Goal: Navigation & Orientation: Find specific page/section

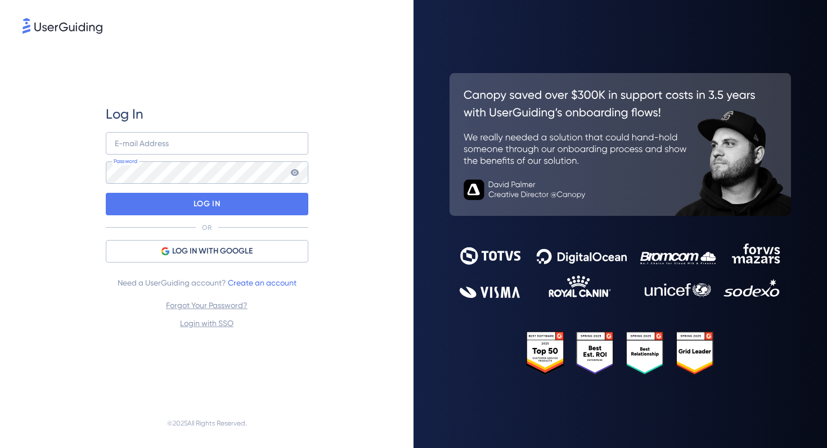
click at [281, 156] on div "E-mail Address Password" at bounding box center [207, 158] width 202 height 52
click at [257, 145] on input "email" at bounding box center [207, 143] width 202 height 22
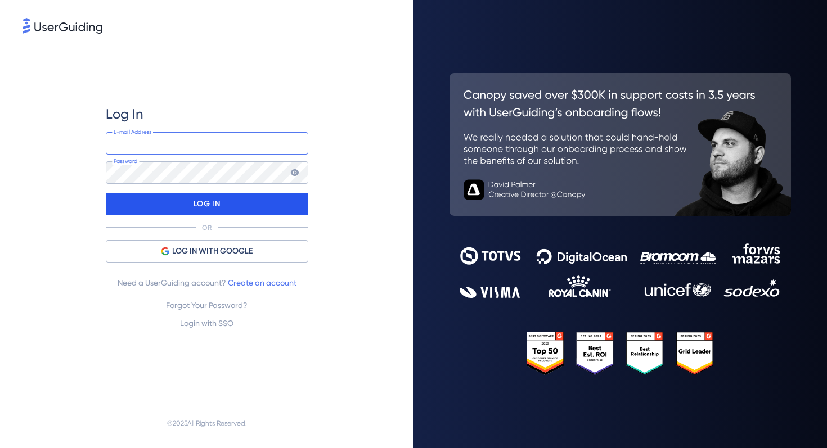
type input "[EMAIL_ADDRESS][DOMAIN_NAME]"
click at [246, 203] on div "LOG IN" at bounding box center [207, 204] width 202 height 22
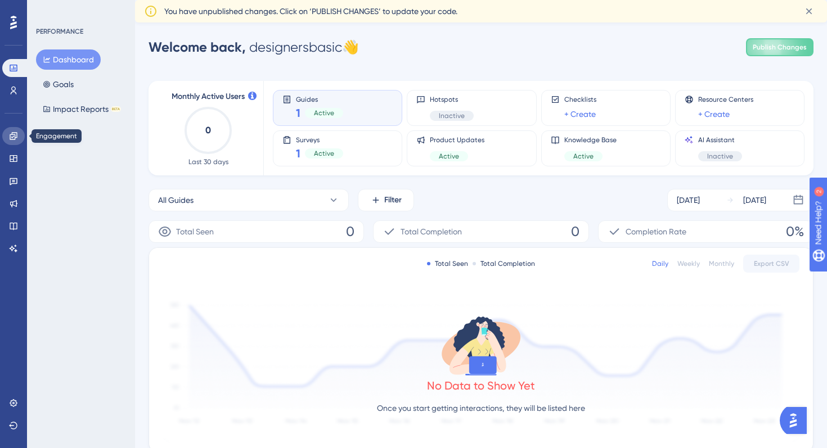
click at [15, 139] on icon at bounding box center [13, 136] width 9 height 9
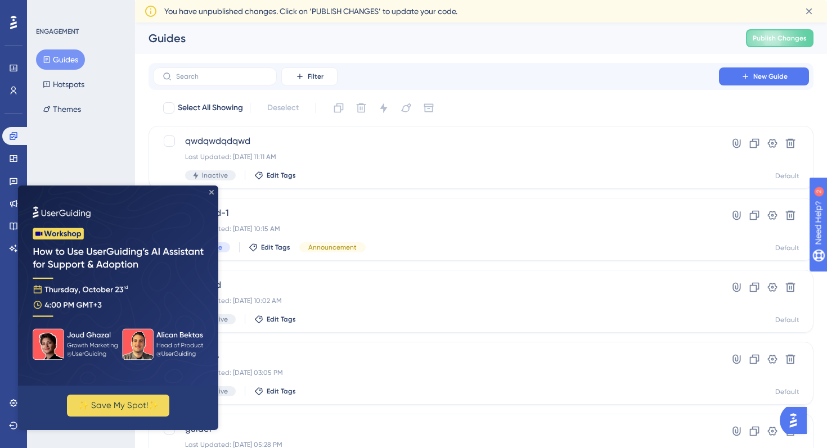
click at [212, 191] on icon "Close Preview" at bounding box center [211, 192] width 4 height 4
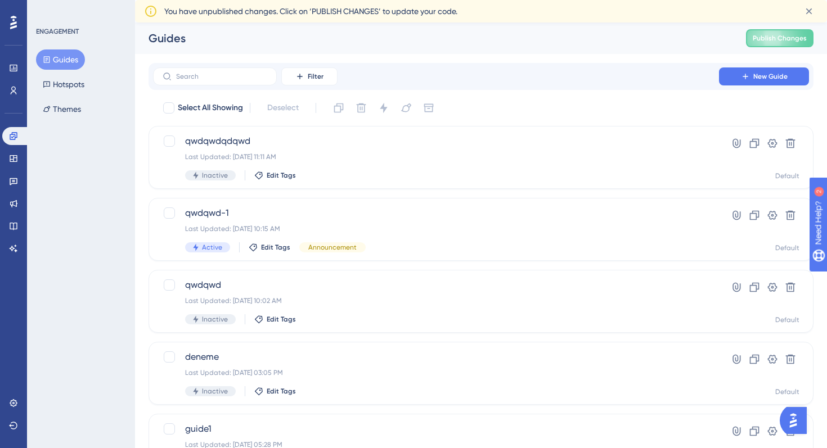
click at [8, 13] on div "Performance Users Engagement Widgets Feedback Product Updates Knowledge Base AI…" at bounding box center [13, 224] width 27 height 448
click at [12, 27] on icon at bounding box center [13, 22] width 7 height 13
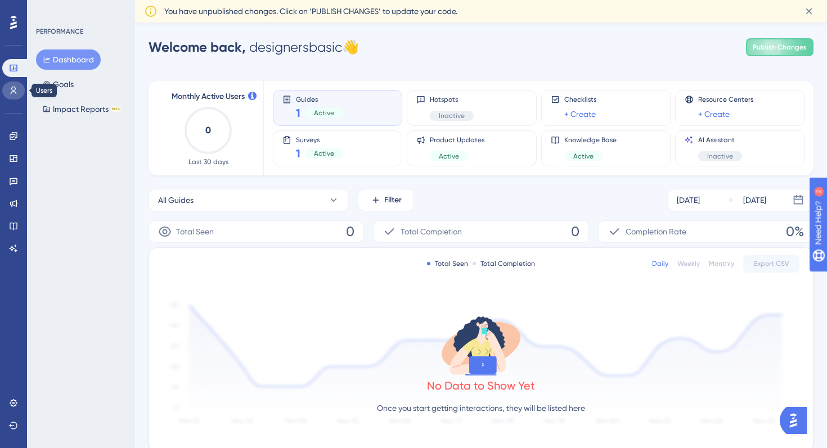
click at [16, 92] on icon at bounding box center [13, 90] width 9 height 9
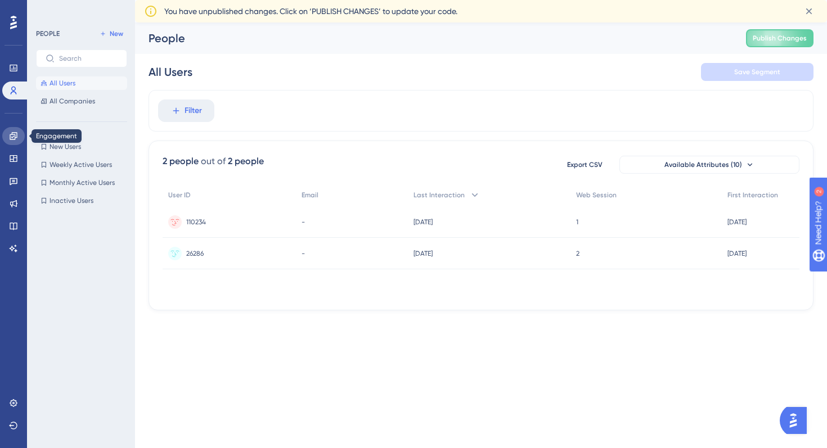
click at [4, 138] on link at bounding box center [13, 136] width 22 height 18
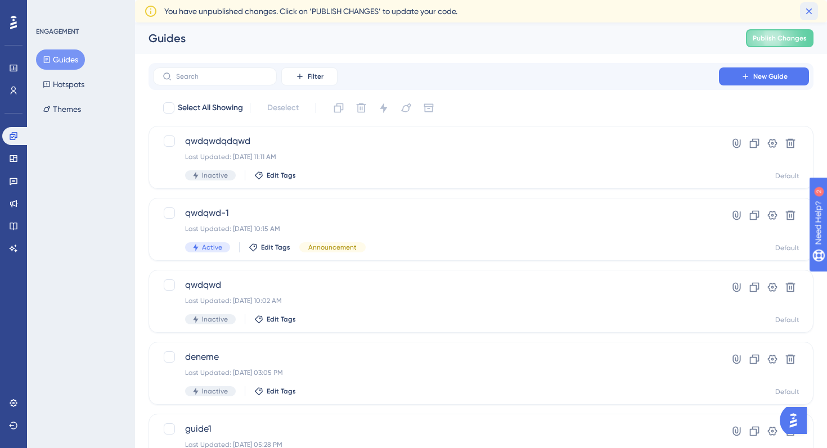
click at [810, 14] on icon at bounding box center [808, 11] width 11 height 11
